Goal: Navigation & Orientation: Go to known website

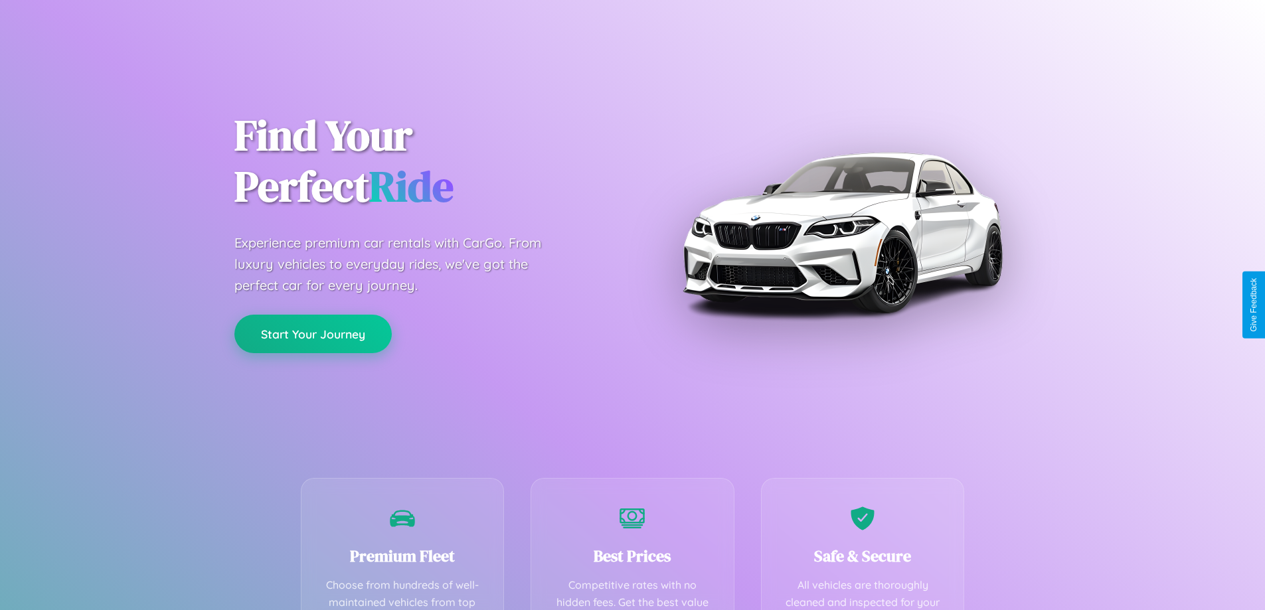
click at [313, 334] on button "Start Your Journey" at bounding box center [312, 334] width 157 height 39
click at [313, 333] on button "Start Your Journey" at bounding box center [312, 334] width 157 height 39
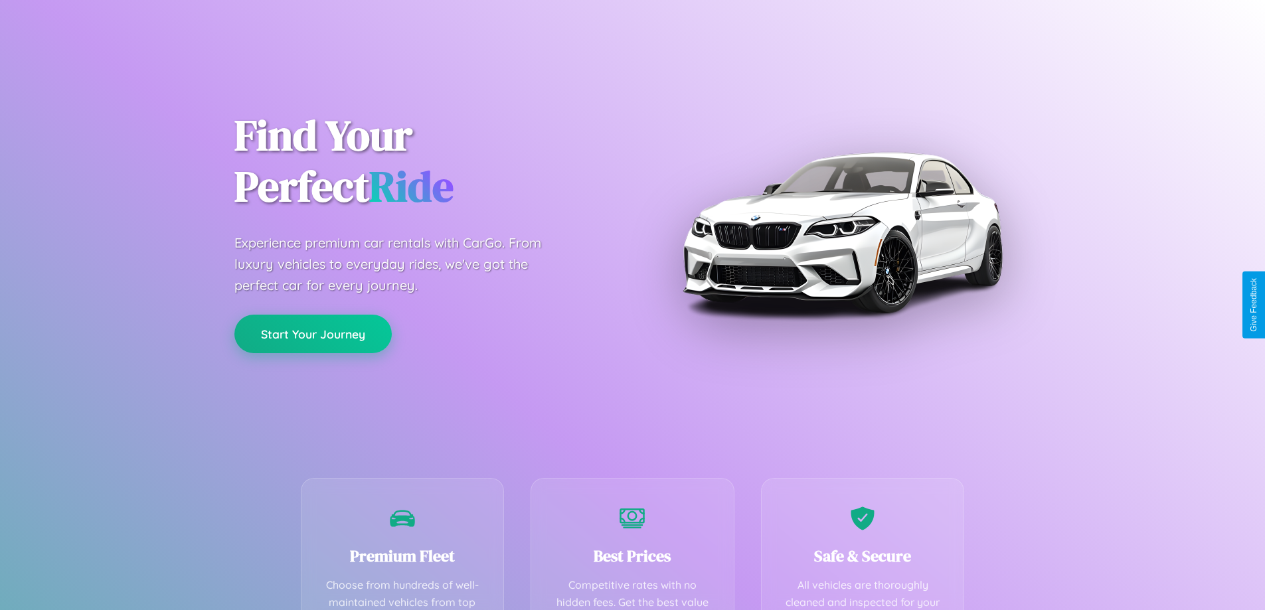
click at [313, 333] on button "Start Your Journey" at bounding box center [312, 334] width 157 height 39
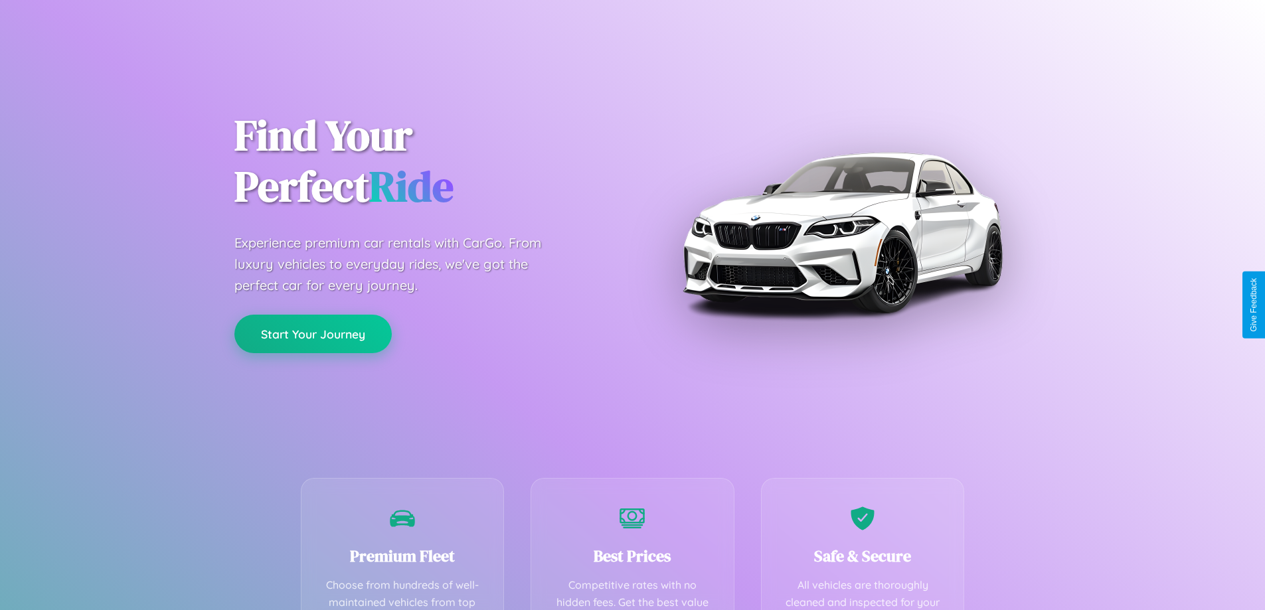
click at [313, 333] on button "Start Your Journey" at bounding box center [312, 334] width 157 height 39
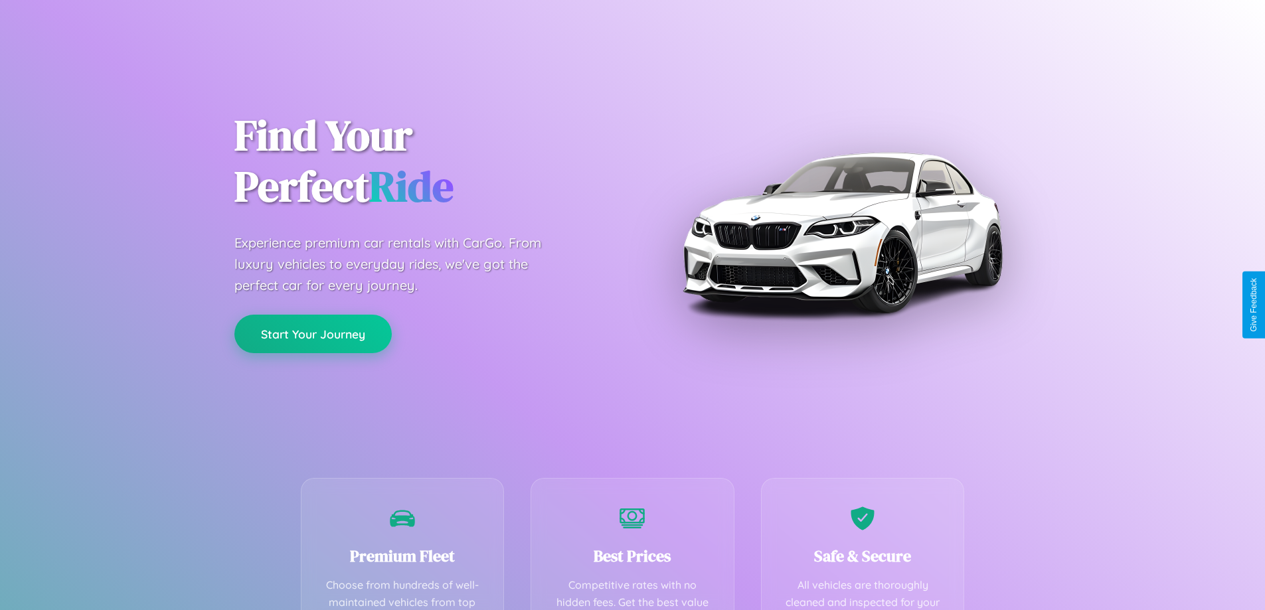
click at [313, 333] on button "Start Your Journey" at bounding box center [312, 334] width 157 height 39
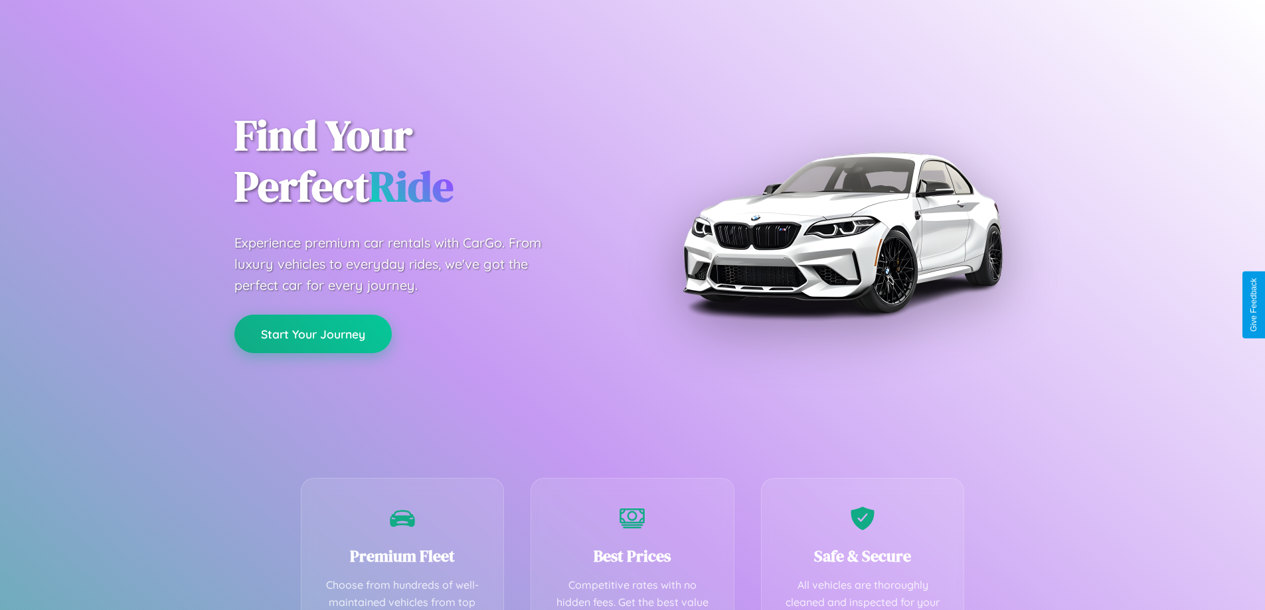
click at [313, 333] on button "Start Your Journey" at bounding box center [312, 334] width 157 height 39
